Goal: Task Accomplishment & Management: Manage account settings

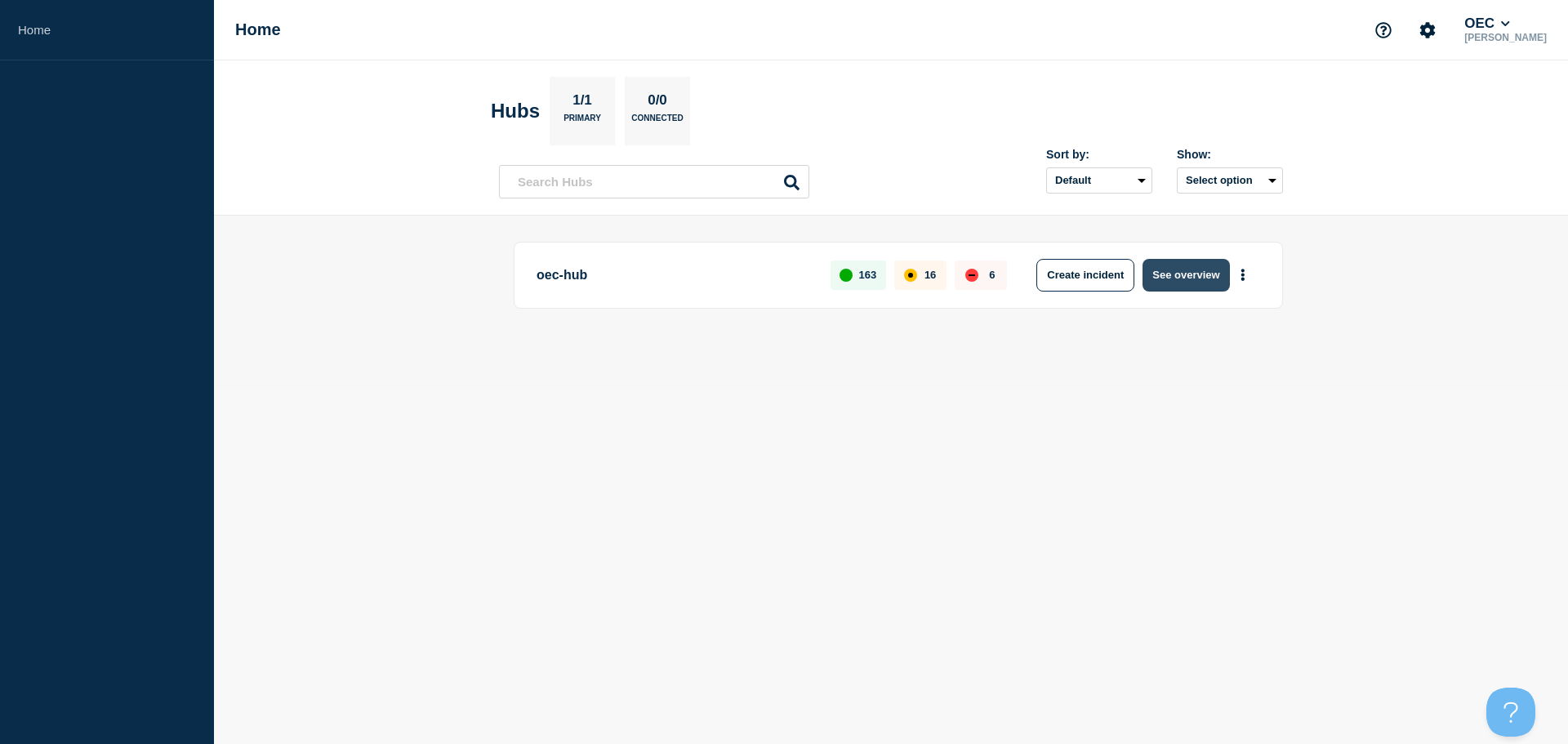
click at [1197, 273] on button "See overview" at bounding box center [1186, 275] width 87 height 32
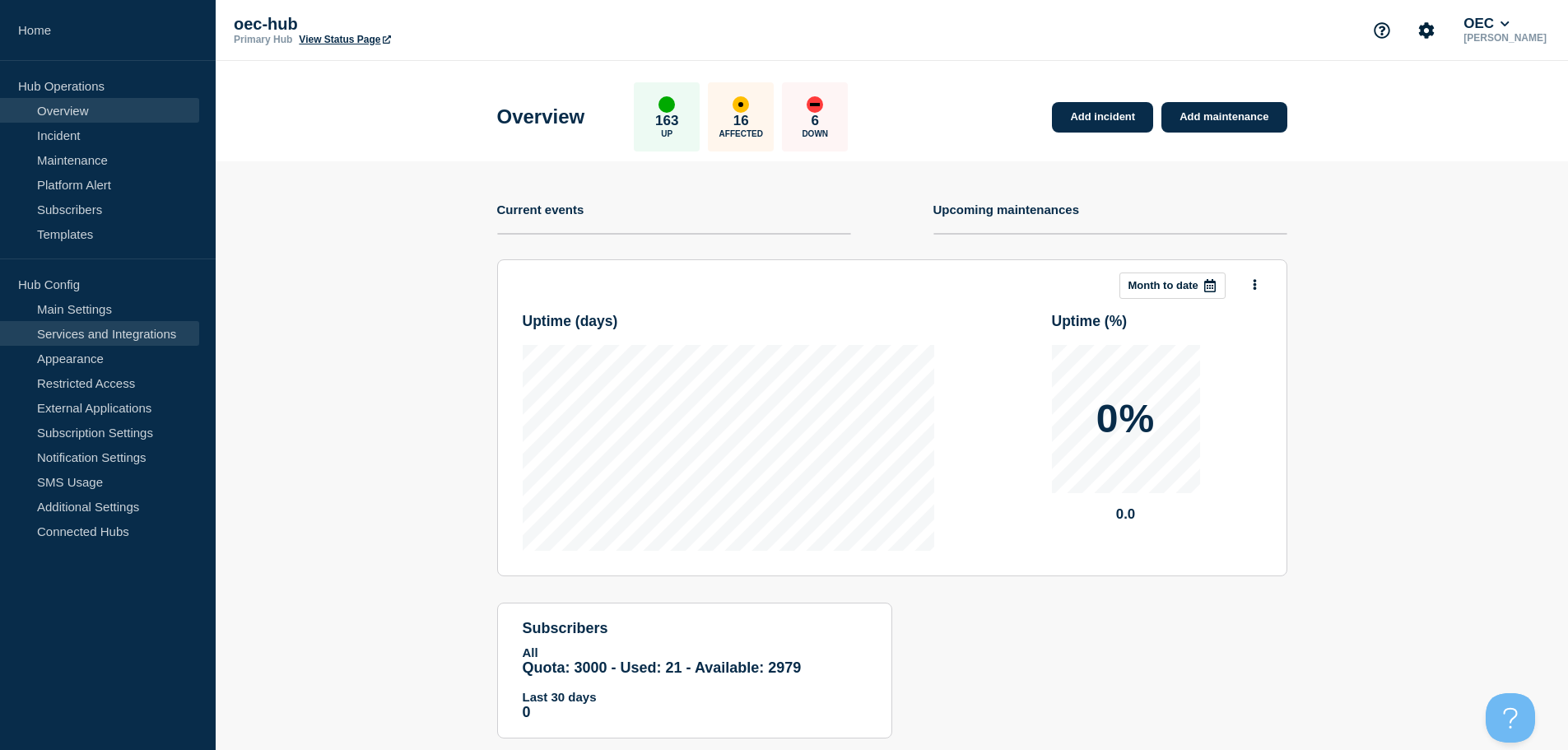
click at [127, 329] on link "Services and Integrations" at bounding box center [99, 333] width 199 height 24
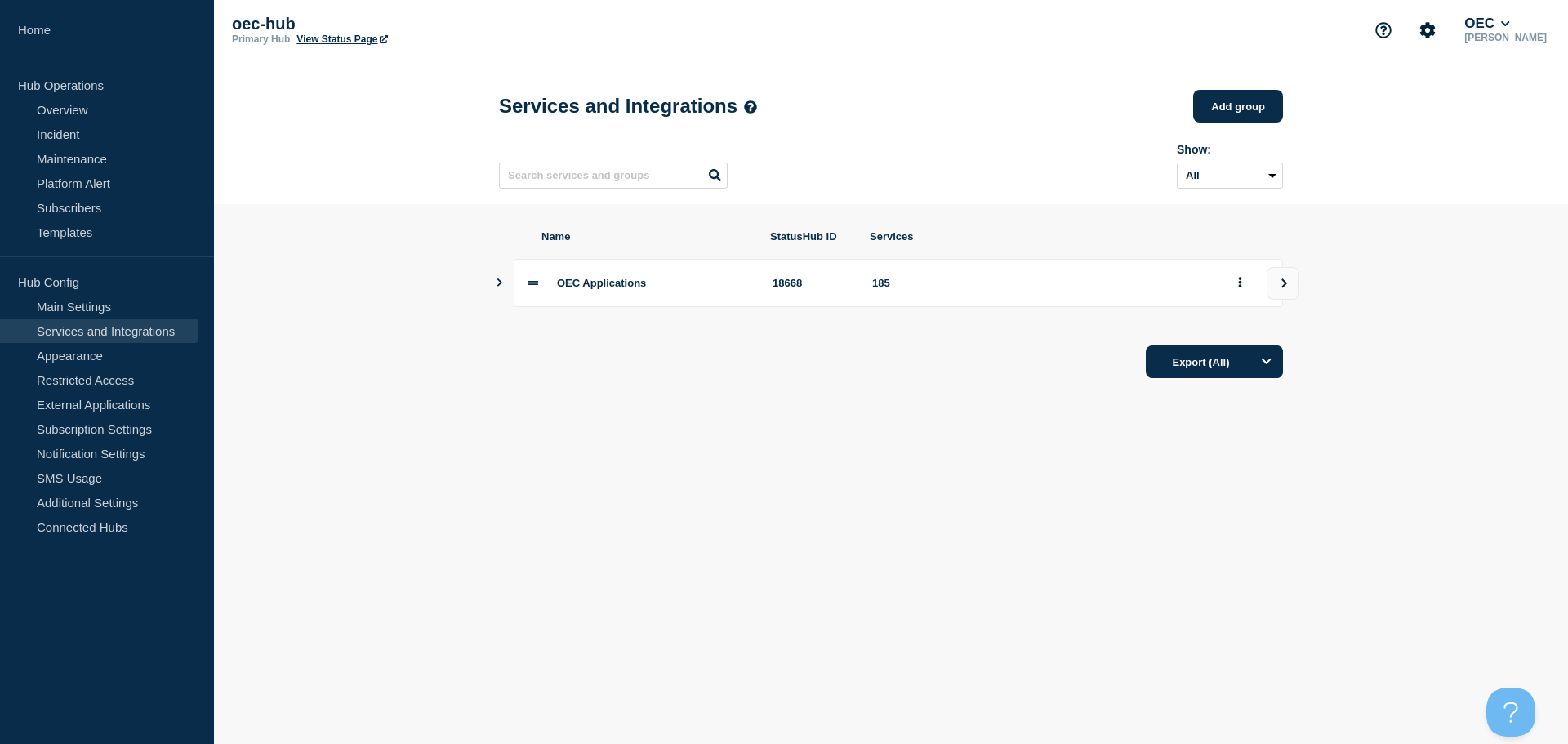
click at [499, 294] on button "Show services" at bounding box center [500, 283] width 8 height 48
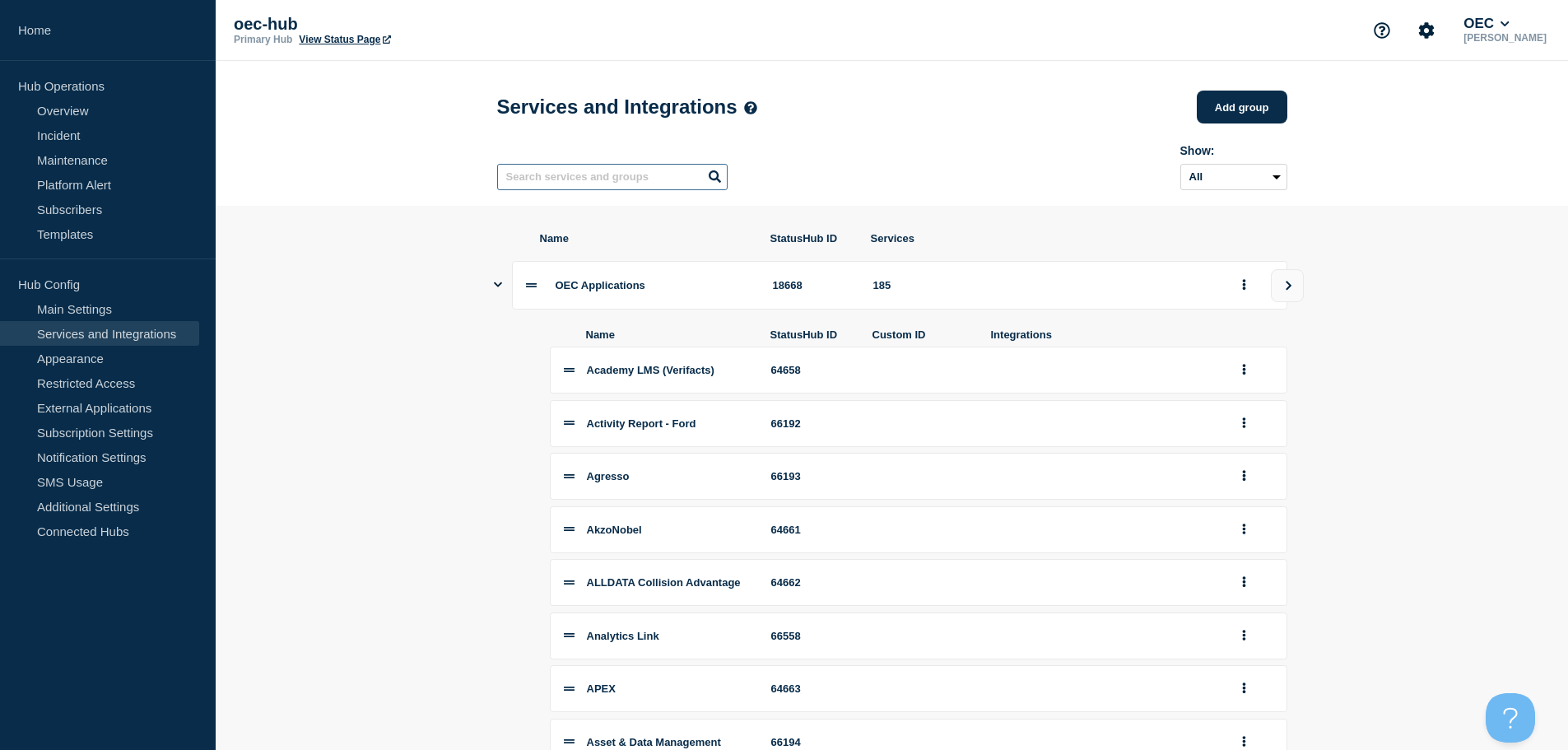
click at [591, 170] on input "text" at bounding box center [612, 176] width 231 height 26
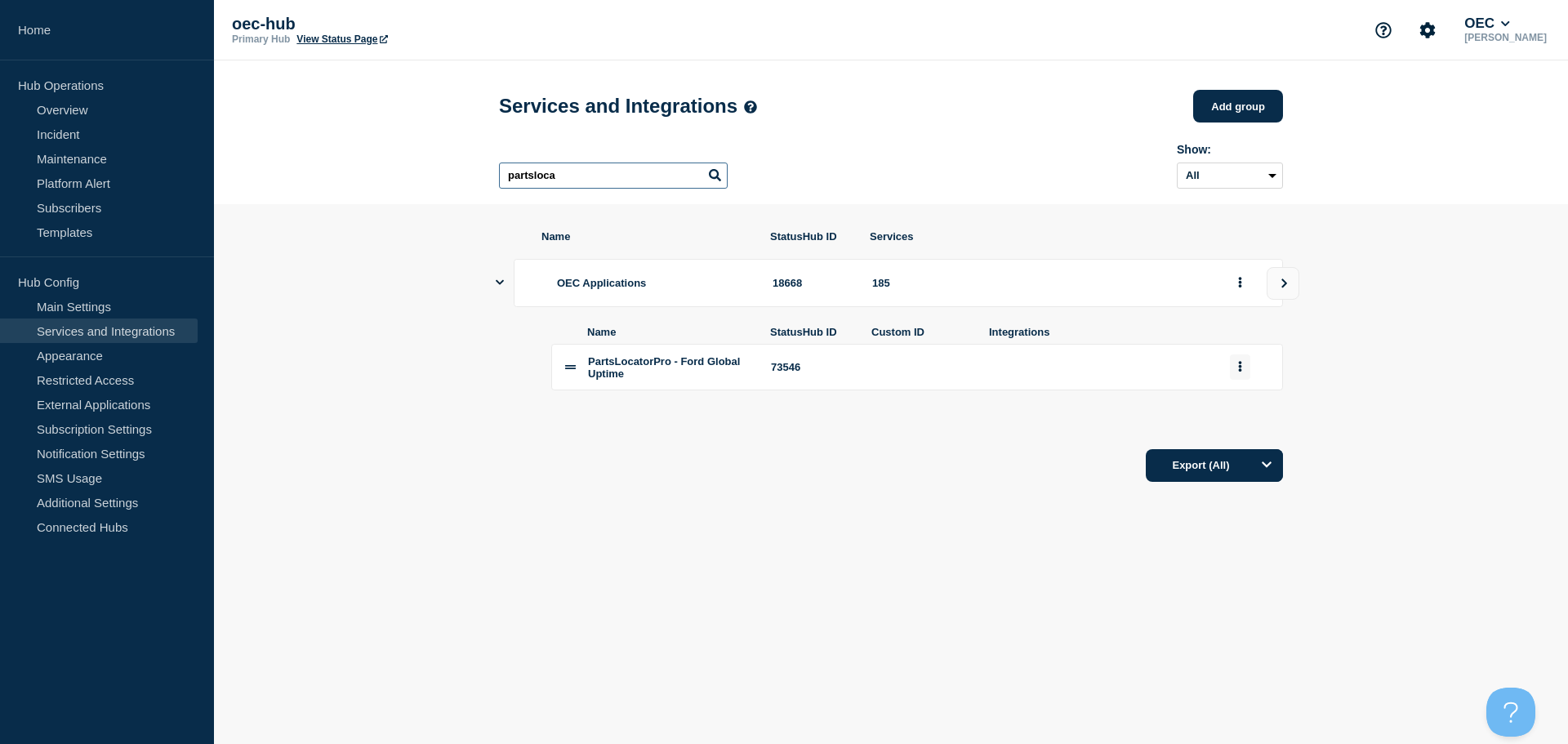
type input "partsloca"
click at [1240, 371] on icon "group actions" at bounding box center [1240, 366] width 4 height 11
click at [1254, 437] on button "Delete" at bounding box center [1250, 424] width 82 height 25
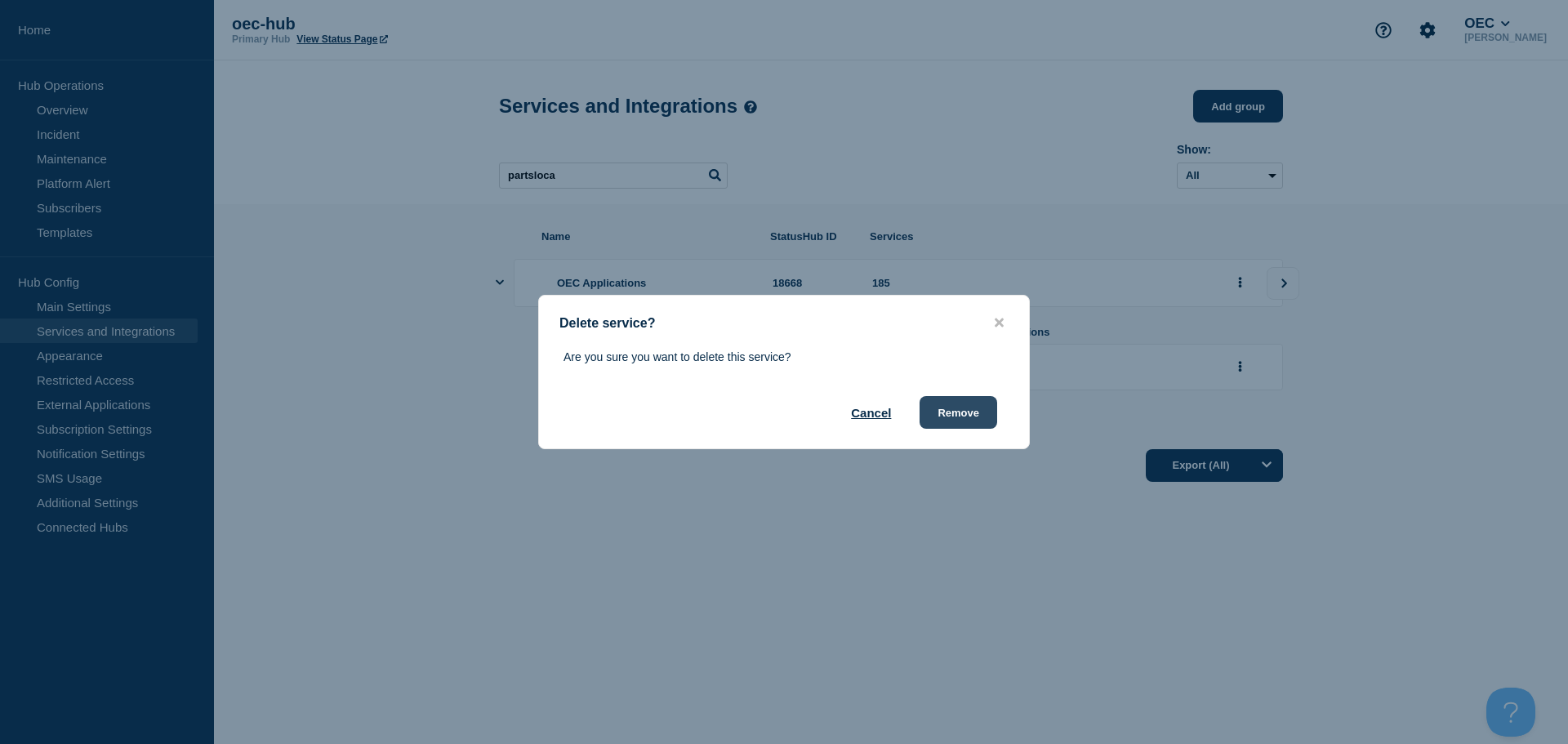
click at [953, 418] on button "Remove" at bounding box center [958, 412] width 77 height 32
